Goal: Communication & Community: Answer question/provide support

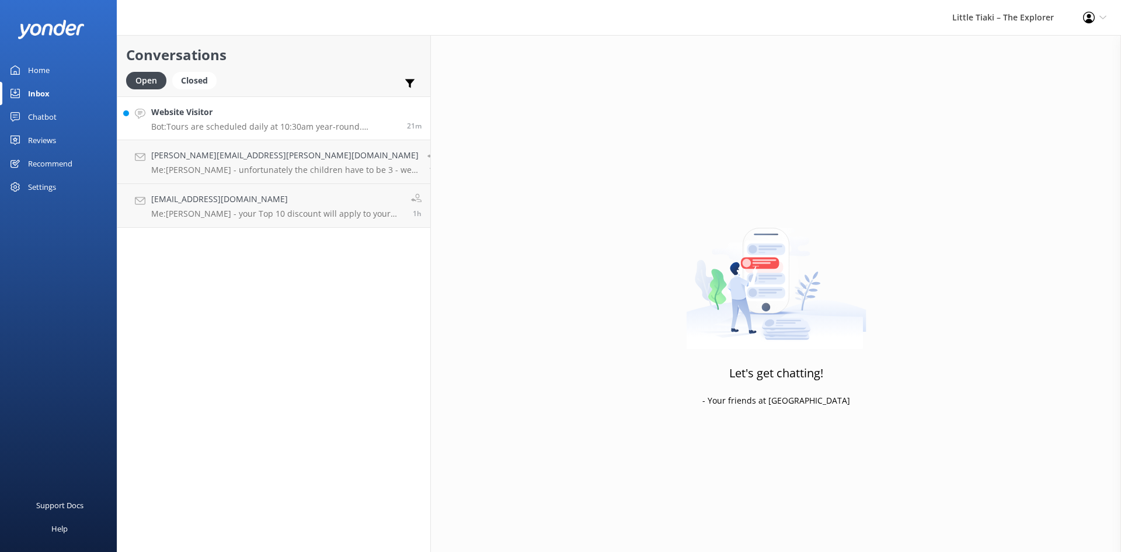
click at [232, 114] on h4 "Website Visitor" at bounding box center [274, 112] width 247 height 13
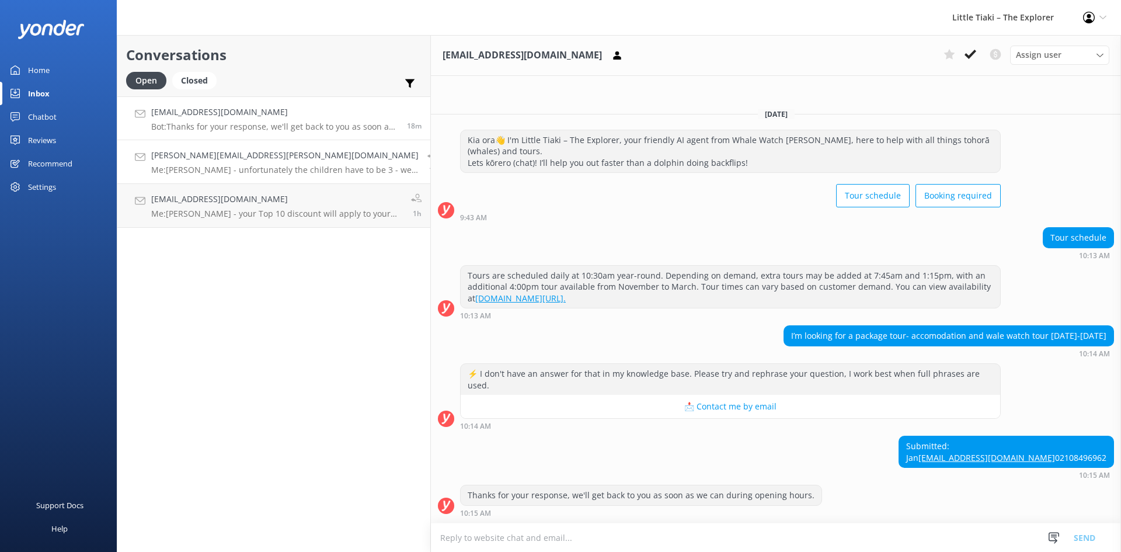
click at [182, 162] on h4 "[PERSON_NAME][EMAIL_ADDRESS][PERSON_NAME][DOMAIN_NAME]" at bounding box center [284, 155] width 267 height 13
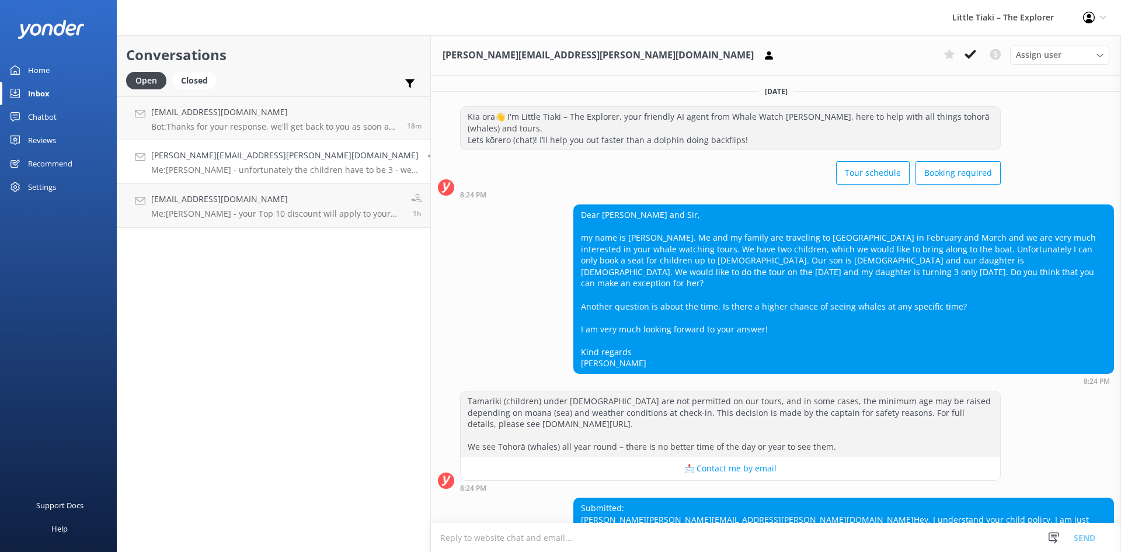
scroll to position [231, 0]
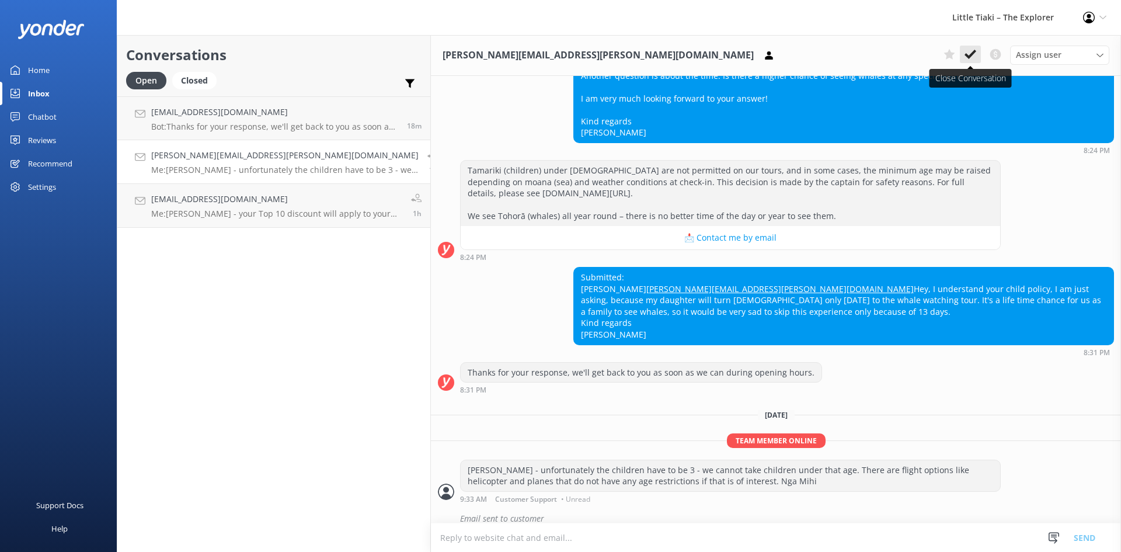
click at [977, 57] on button at bounding box center [970, 55] width 21 height 18
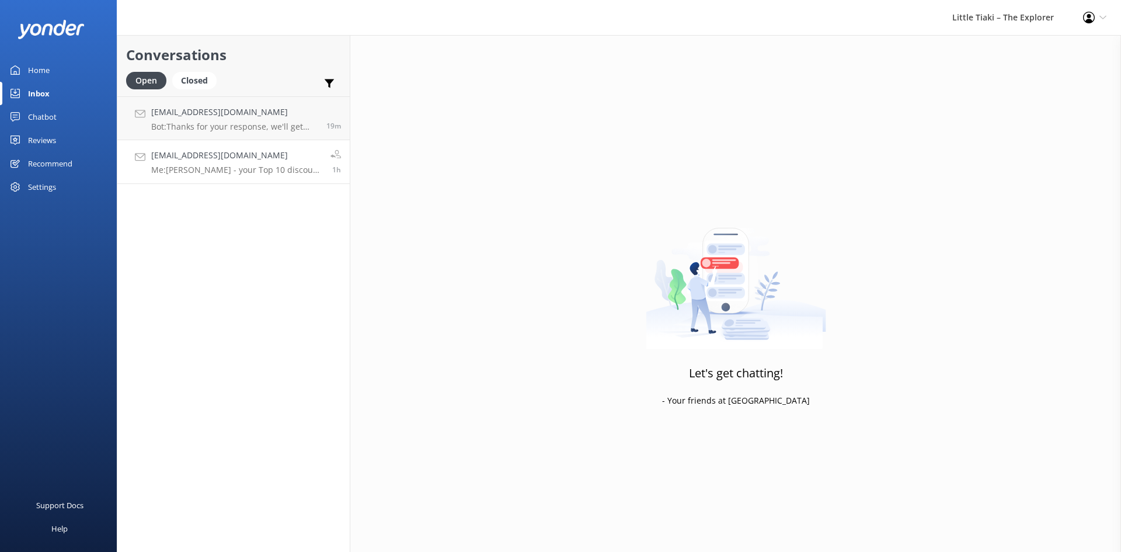
click at [212, 167] on p "Me: [PERSON_NAME] - your Top 10 discount will apply to your whole booking. You …" at bounding box center [236, 170] width 170 height 11
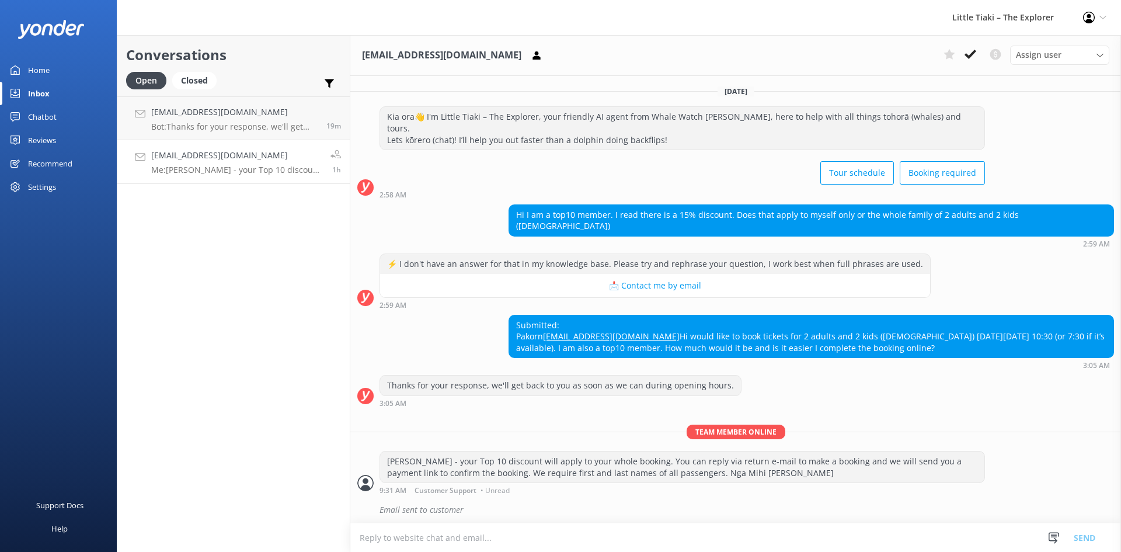
scroll to position [3, 0]
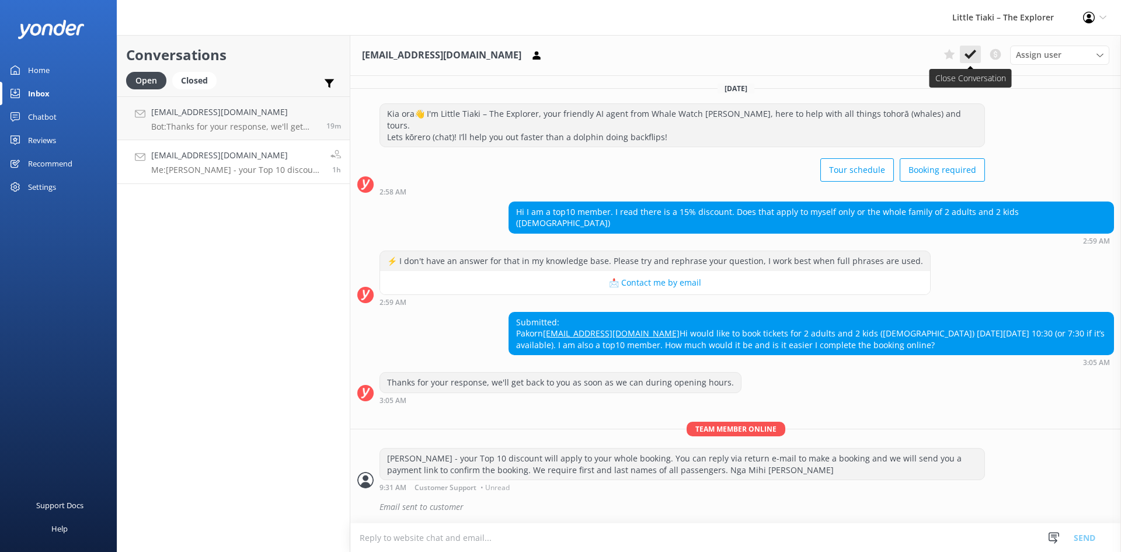
click at [974, 54] on icon at bounding box center [970, 54] width 12 height 12
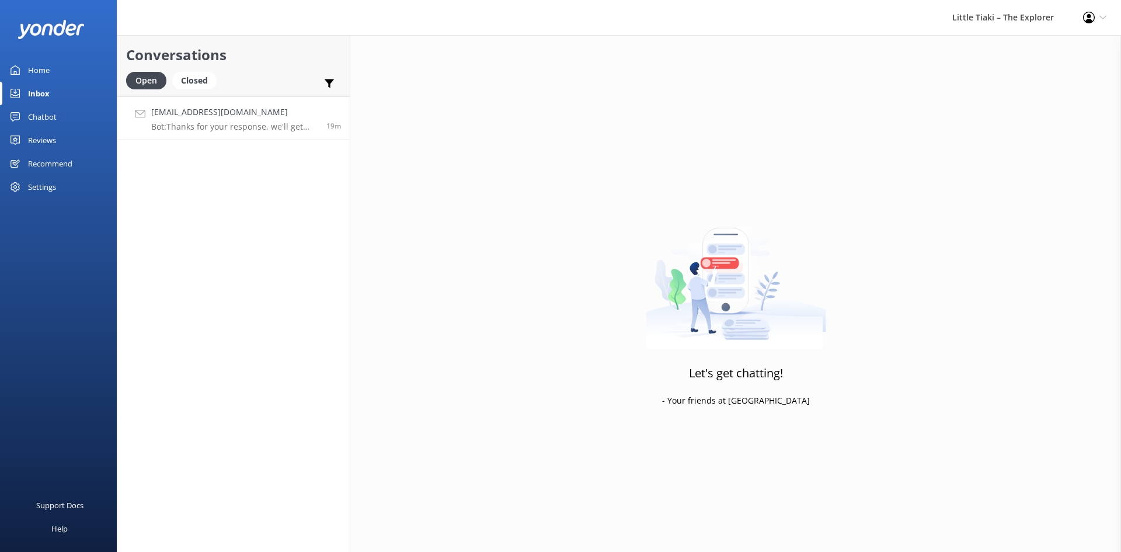
click at [241, 122] on p "Bot: Thanks for your response, we'll get back to you as soon as we can during o…" at bounding box center [234, 126] width 166 height 11
